Goal: Check status

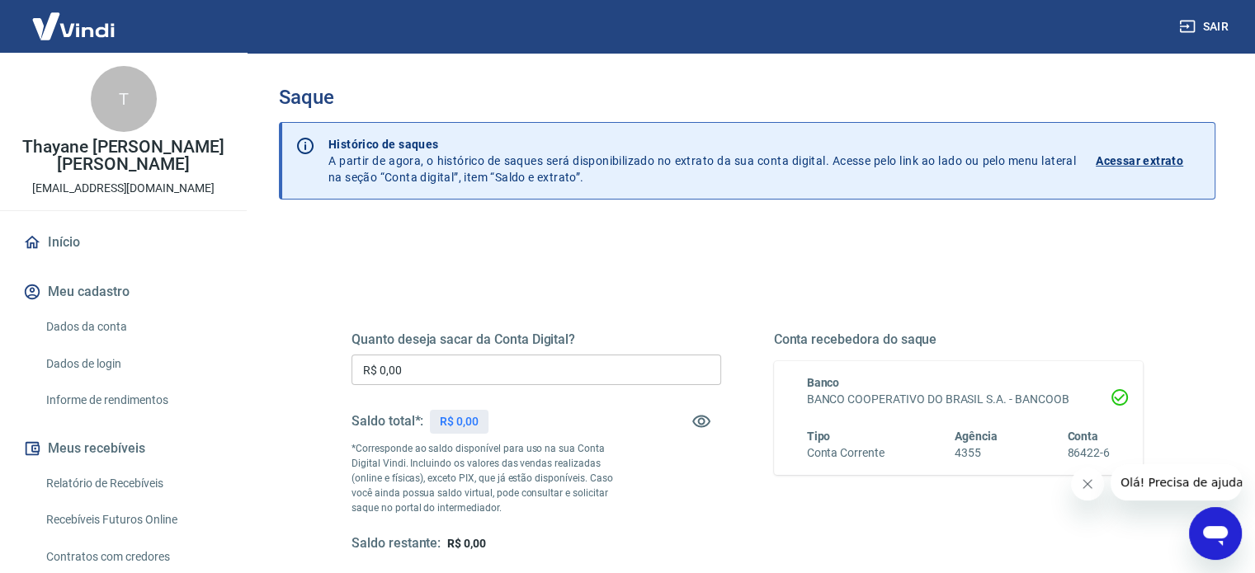
click at [1135, 158] on p "Acessar extrato" at bounding box center [1139, 161] width 87 height 17
